Goal: Register for event/course

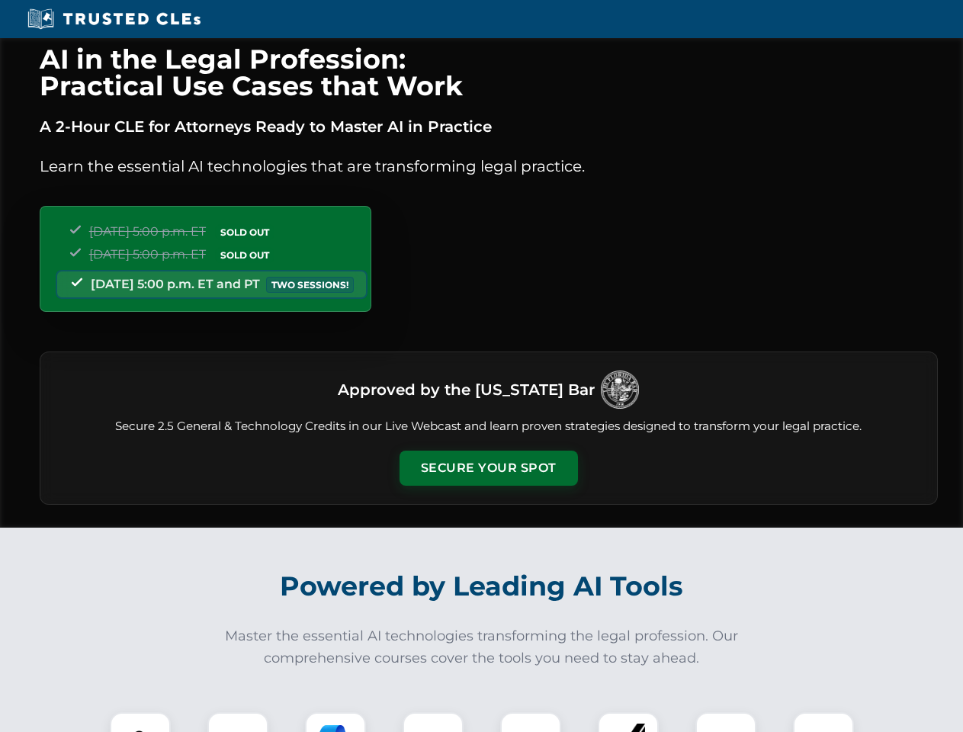
click at [488, 468] on button "Secure Your Spot" at bounding box center [488, 468] width 178 height 35
click at [140, 722] on img at bounding box center [140, 742] width 44 height 44
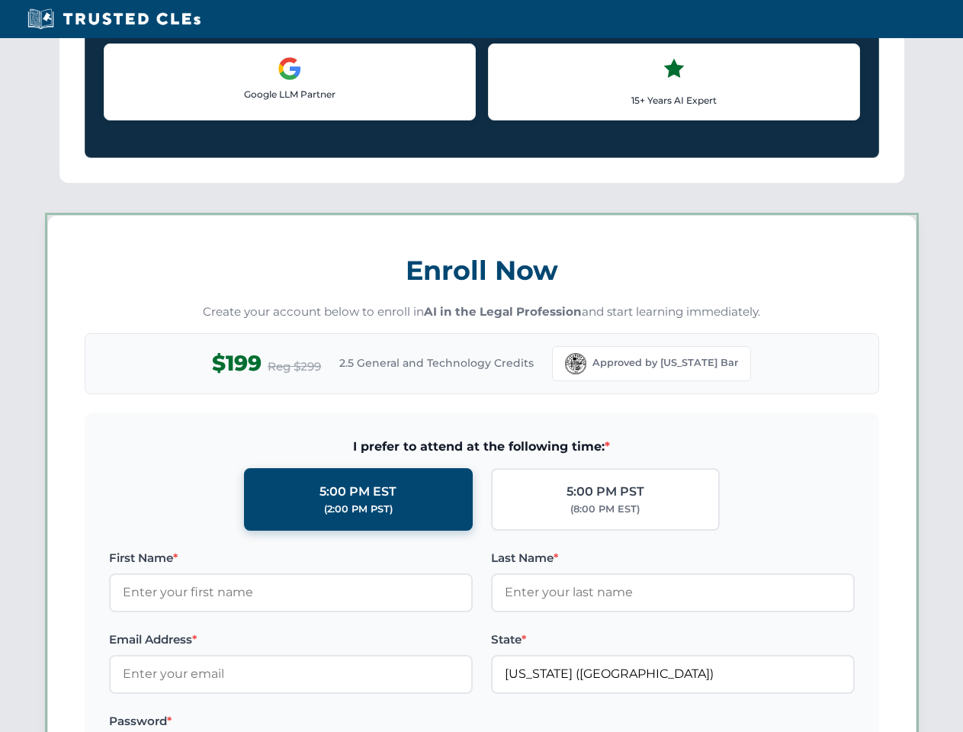
click at [335, 722] on label "Password *" at bounding box center [291, 721] width 364 height 18
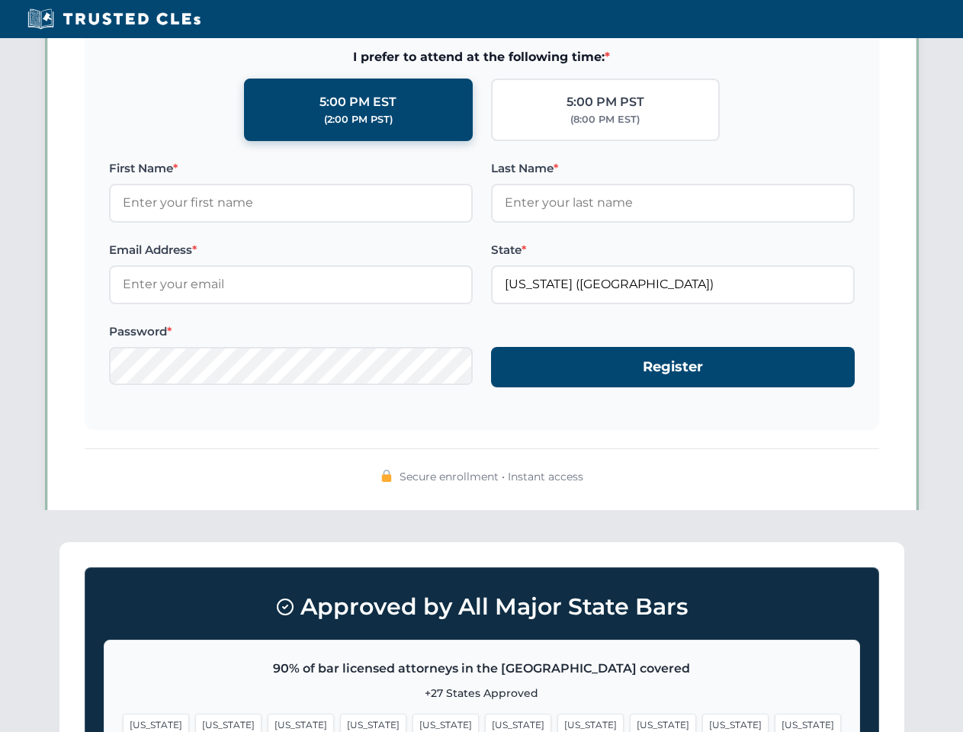
click at [702, 722] on span "[US_STATE]" at bounding box center [735, 724] width 66 height 22
